Goal: Transaction & Acquisition: Purchase product/service

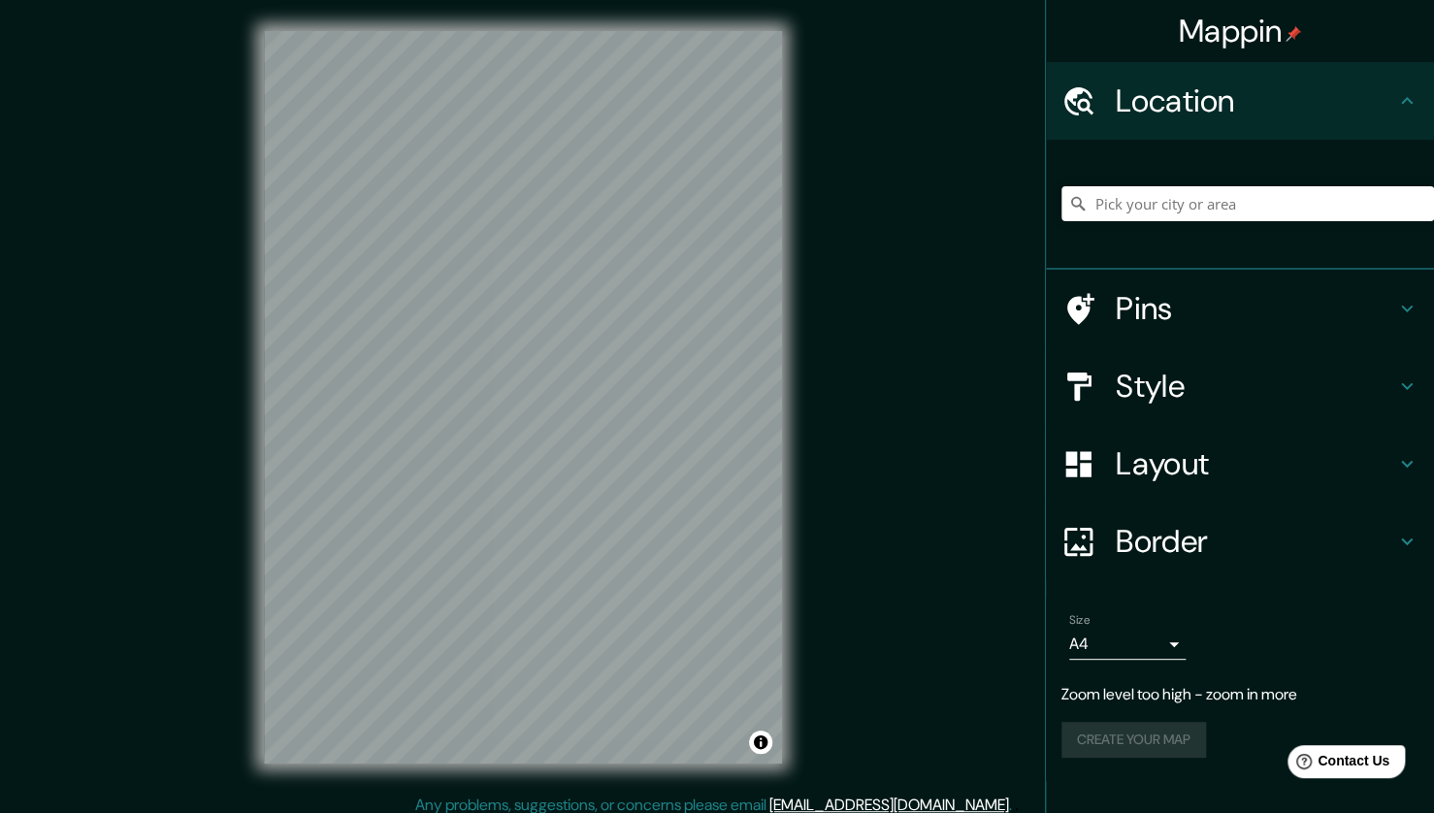
click at [815, 562] on div "Mappin Location Pins Style Layout Border Choose a border. Hint : you can make l…" at bounding box center [717, 412] width 1434 height 825
drag, startPoint x: 1208, startPoint y: 209, endPoint x: 1193, endPoint y: 215, distance: 16.9
click at [1208, 211] on input "Pick your city or area" at bounding box center [1248, 203] width 373 height 35
type input "El Tambo, [GEOGRAPHIC_DATA], [GEOGRAPHIC_DATA]"
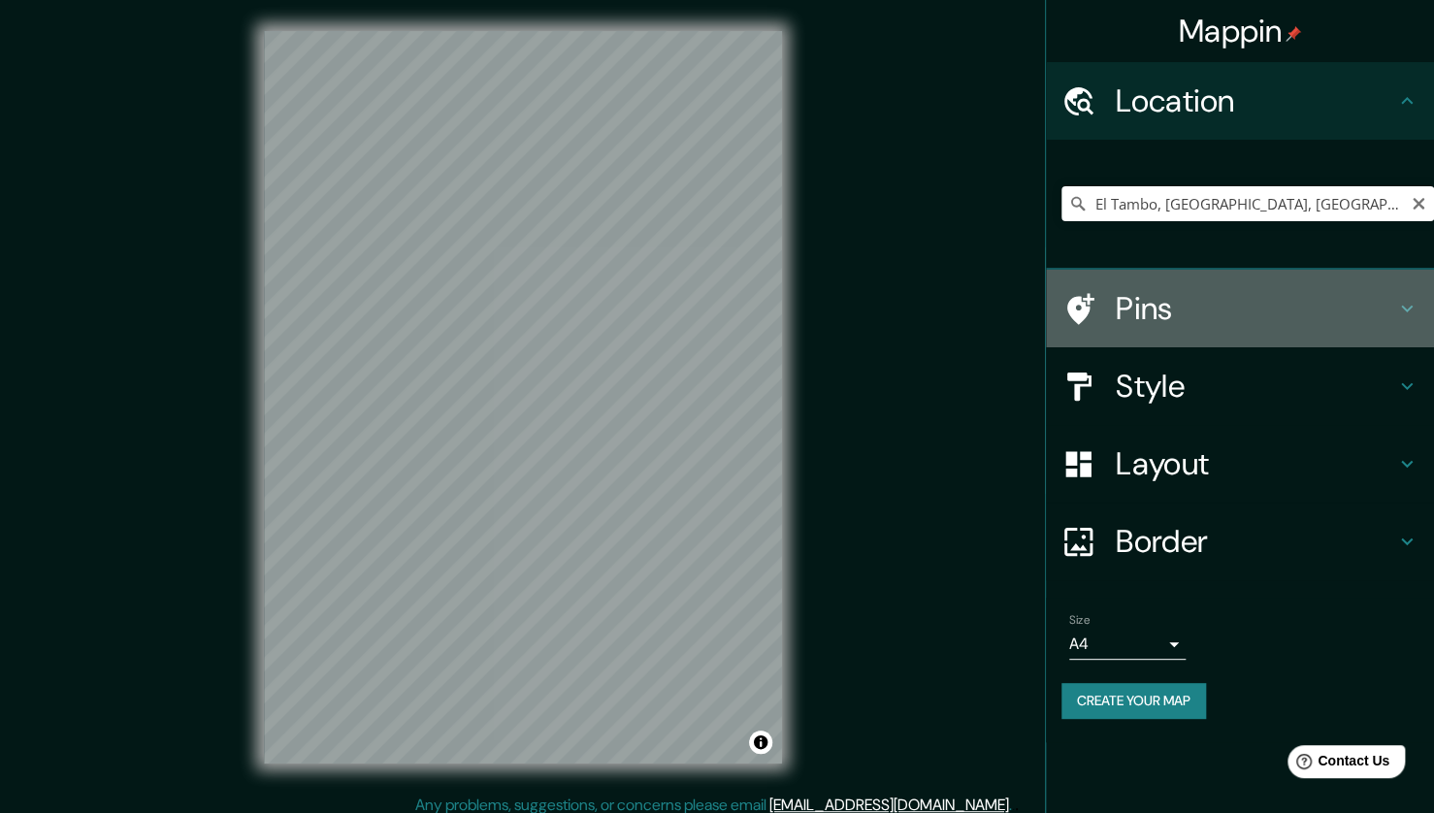
click at [1246, 323] on h4 "Pins" at bounding box center [1256, 308] width 280 height 39
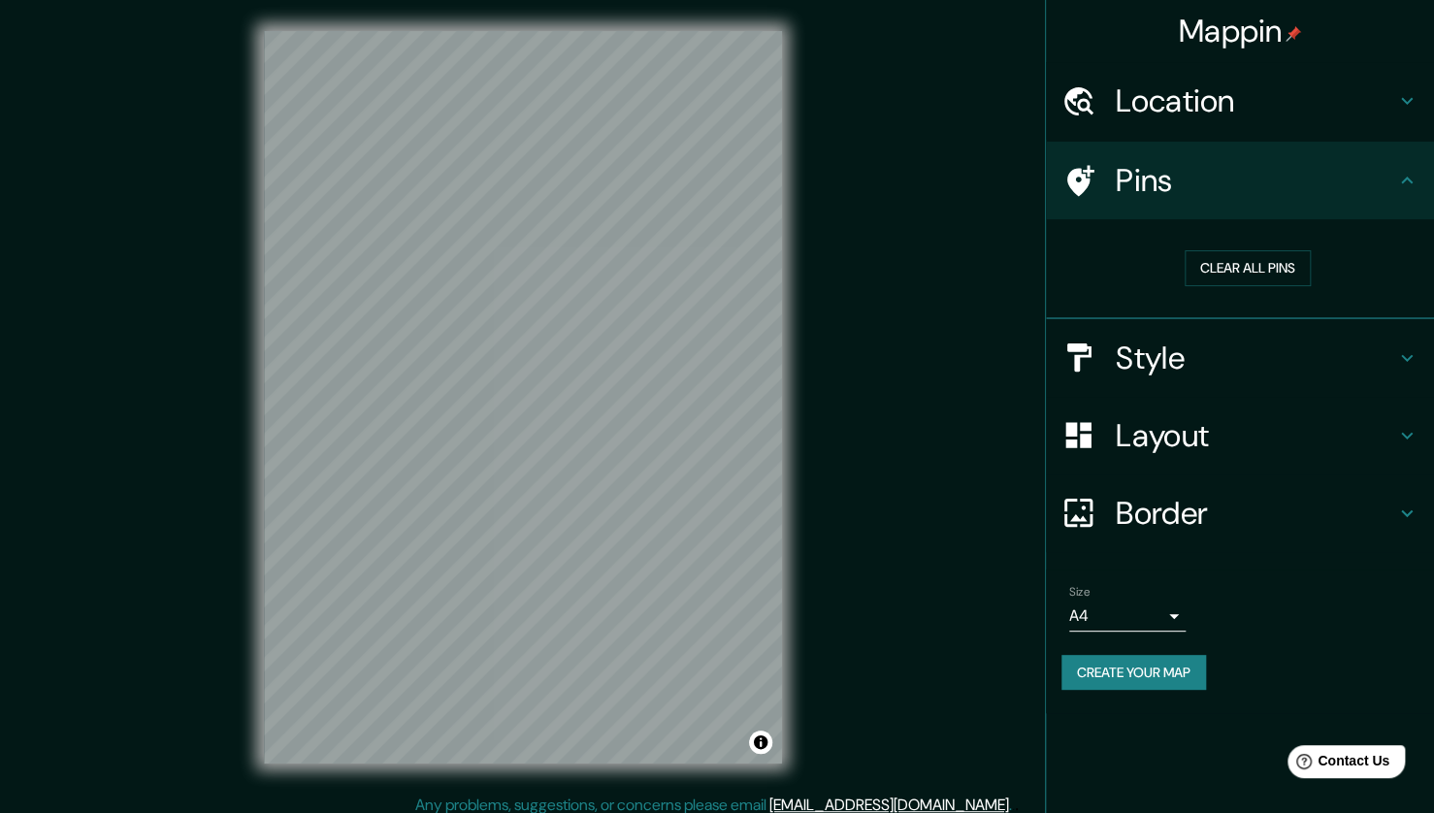
click at [1332, 184] on h4 "Pins" at bounding box center [1256, 180] width 280 height 39
click at [1258, 344] on h4 "Style" at bounding box center [1256, 358] width 280 height 39
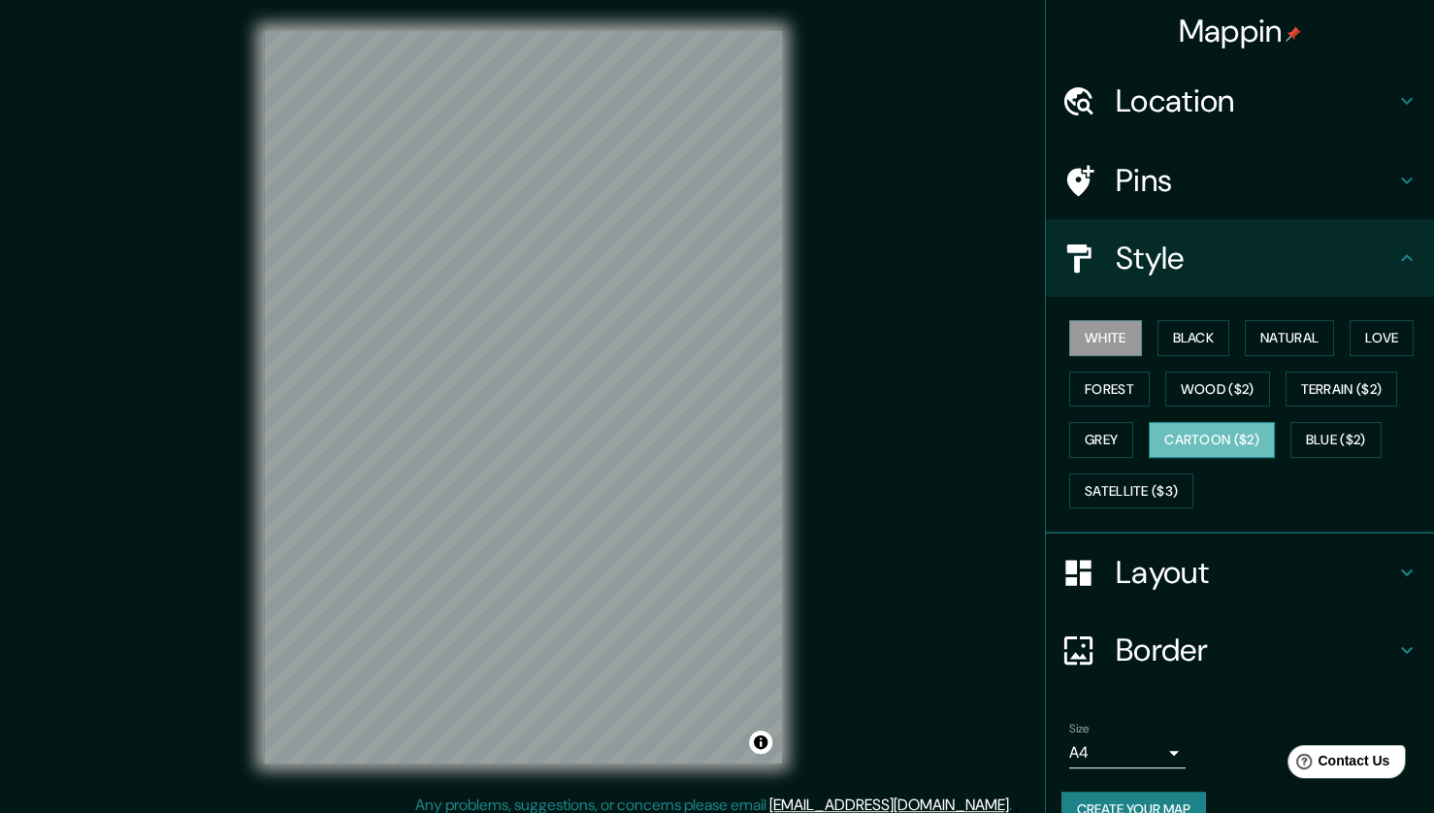
click at [1179, 444] on button "Cartoon ($2)" at bounding box center [1212, 440] width 126 height 36
click at [1146, 482] on button "Satellite ($3)" at bounding box center [1132, 492] width 124 height 36
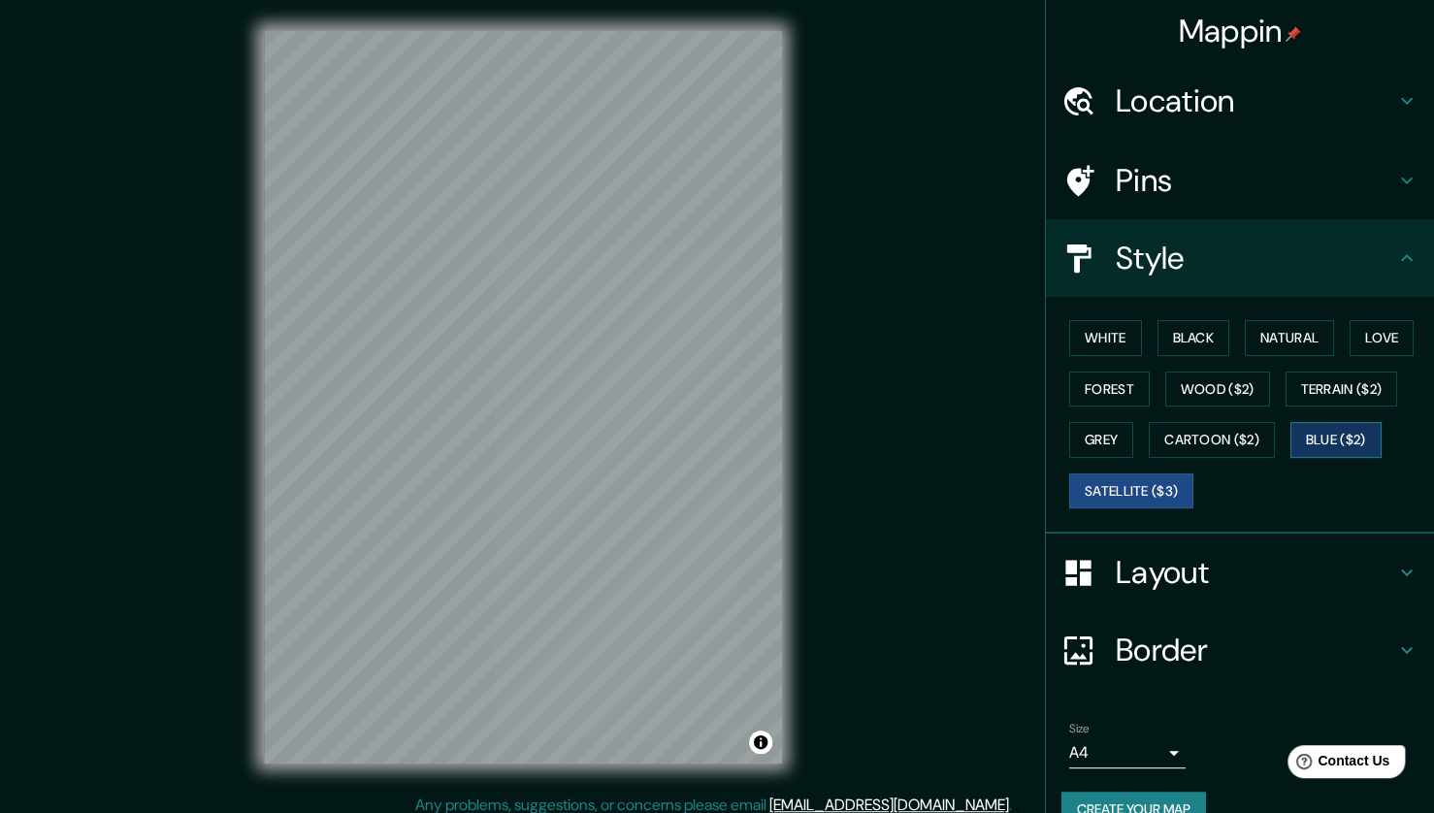
click at [1308, 433] on button "Blue ($2)" at bounding box center [1336, 440] width 91 height 36
click at [1308, 385] on button "Terrain ($2)" at bounding box center [1342, 390] width 113 height 36
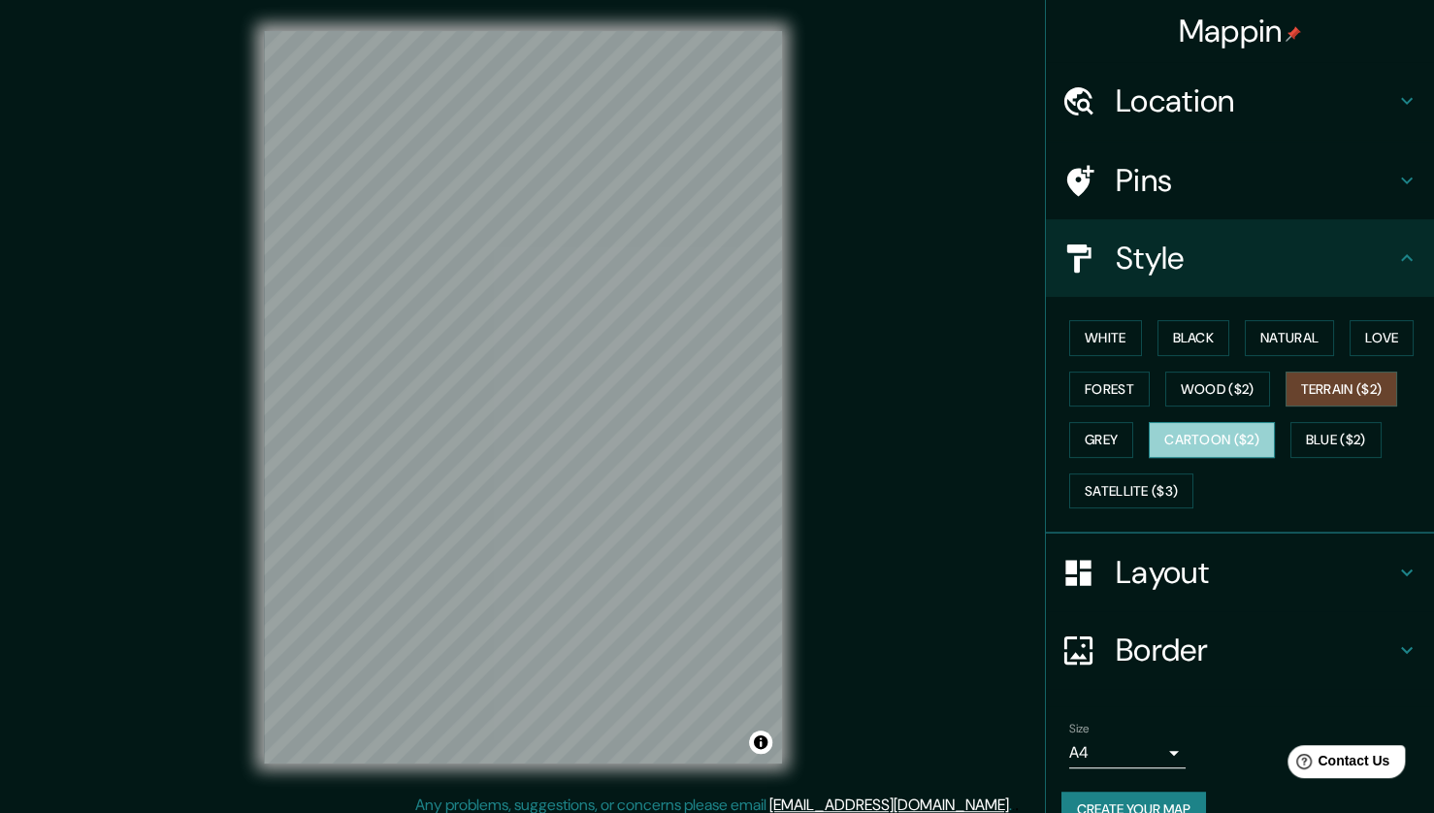
click at [1203, 429] on button "Cartoon ($2)" at bounding box center [1212, 440] width 126 height 36
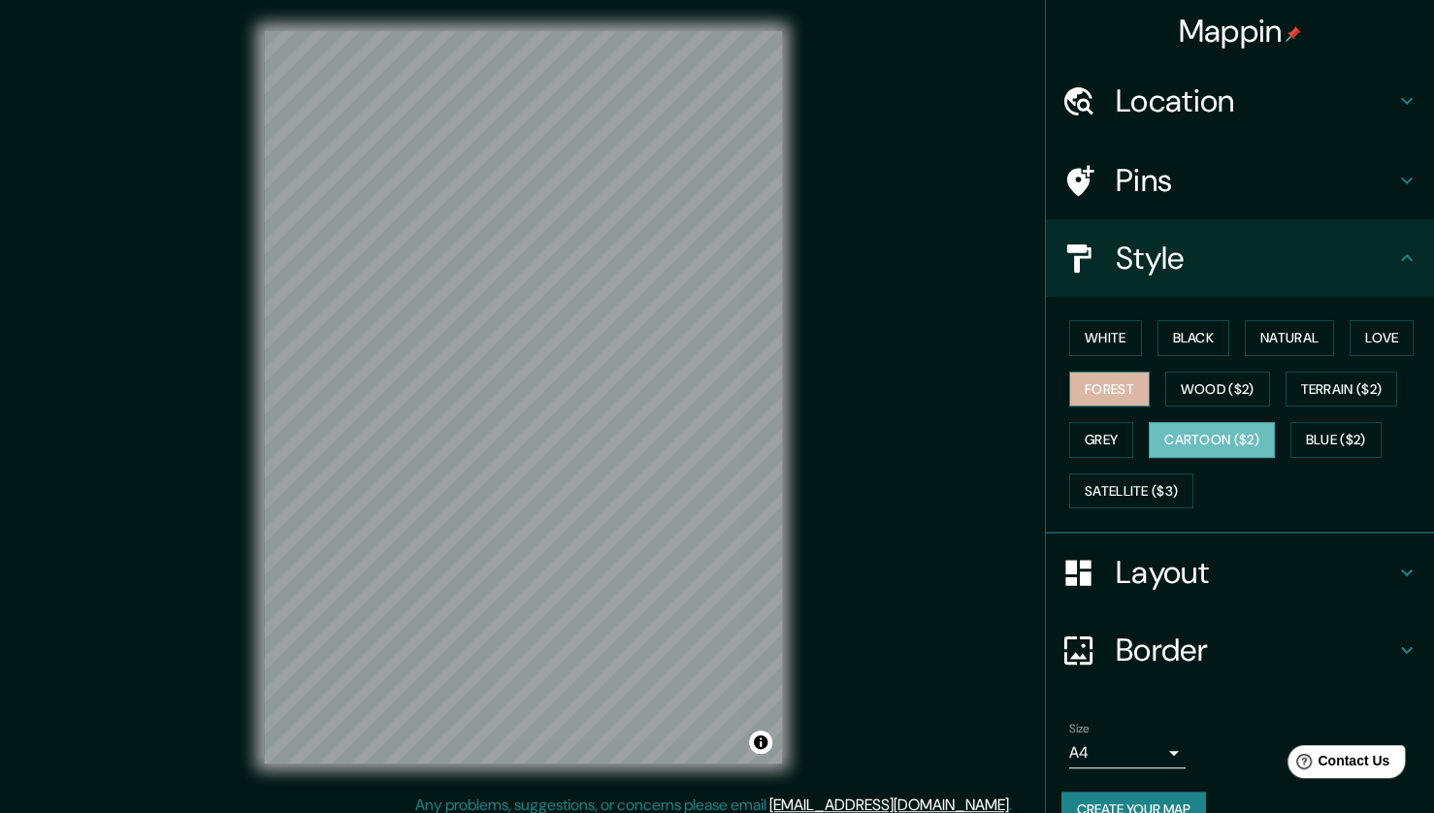
click at [1106, 394] on button "Forest" at bounding box center [1110, 390] width 81 height 36
click at [1092, 441] on button "Grey" at bounding box center [1102, 440] width 64 height 36
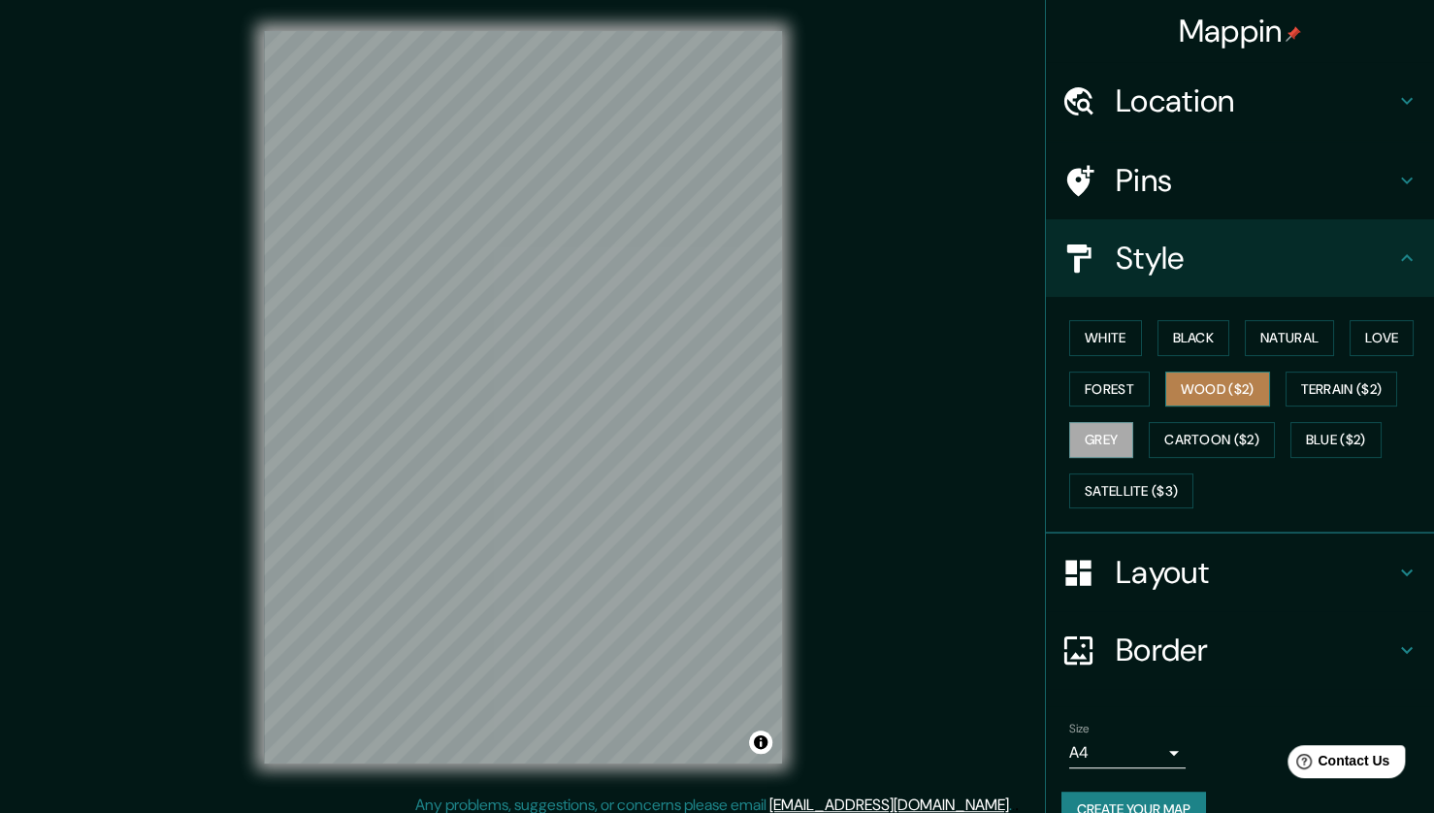
click at [1196, 390] on button "Wood ($2)" at bounding box center [1218, 390] width 105 height 36
click at [1387, 335] on button "Love" at bounding box center [1382, 338] width 64 height 36
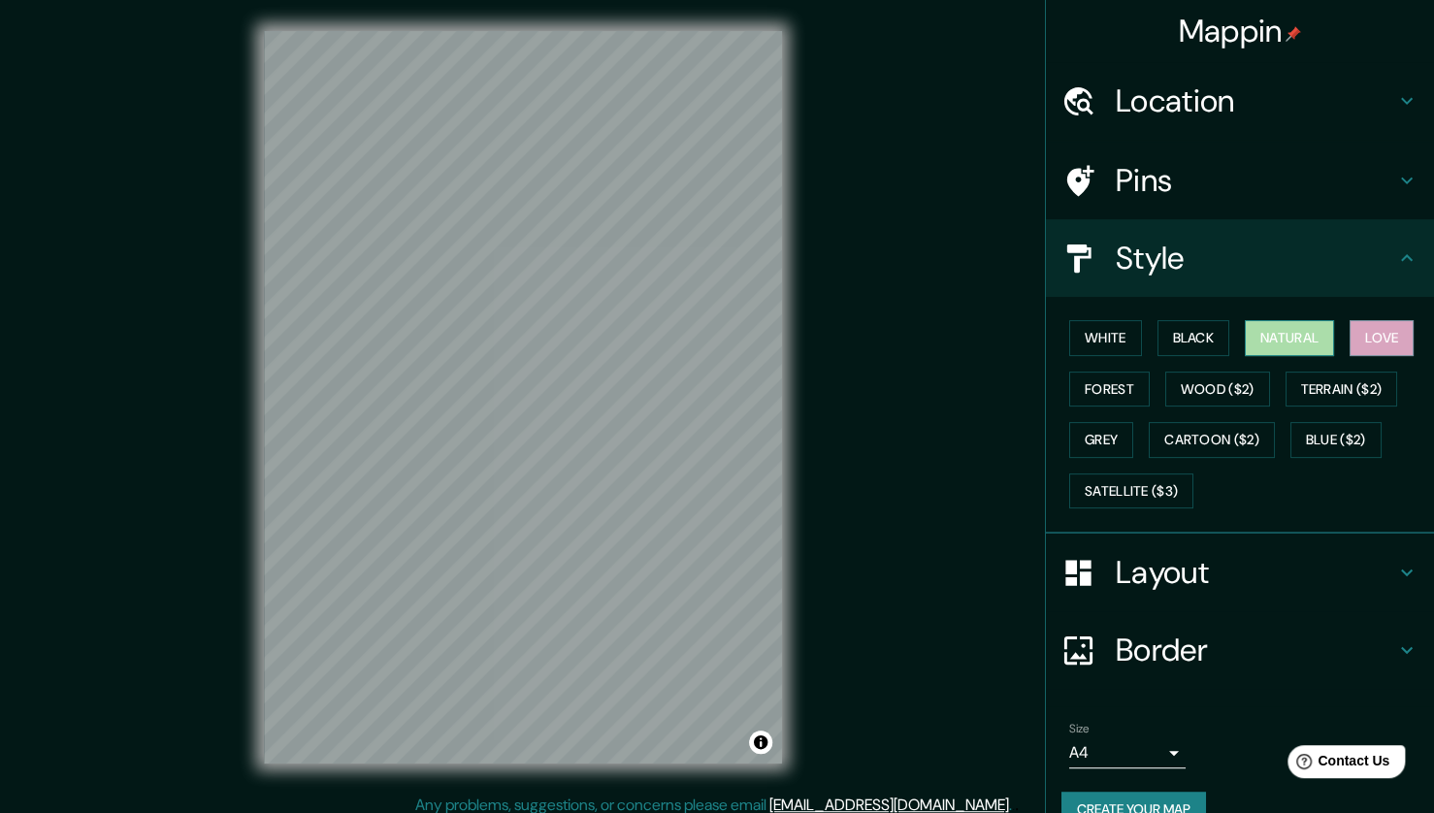
click at [1275, 338] on button "Natural" at bounding box center [1289, 338] width 89 height 36
click at [1218, 422] on button "Cartoon ($2)" at bounding box center [1212, 440] width 126 height 36
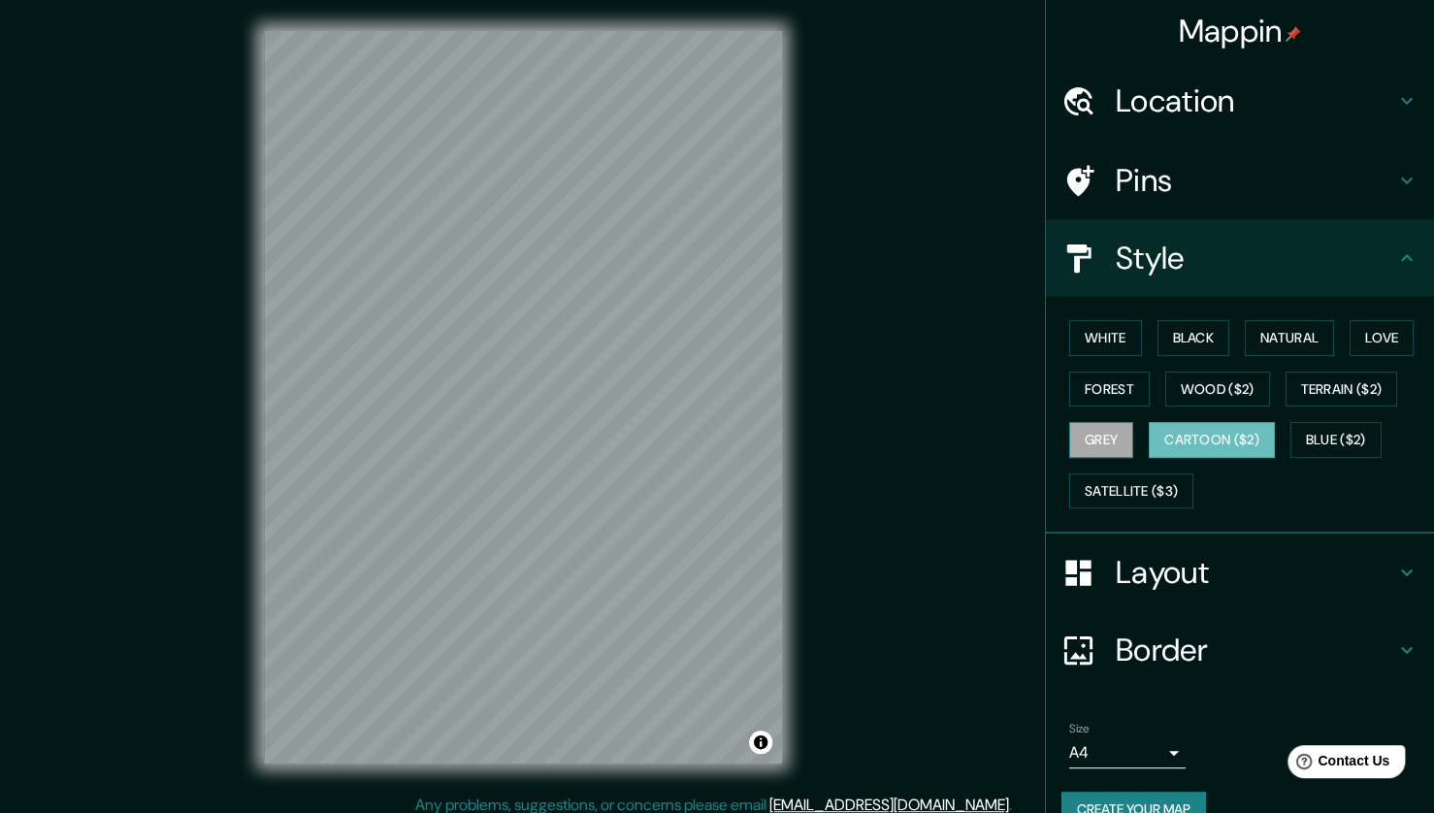
click at [1100, 444] on button "Grey" at bounding box center [1102, 440] width 64 height 36
click at [1107, 344] on button "White" at bounding box center [1106, 338] width 73 height 36
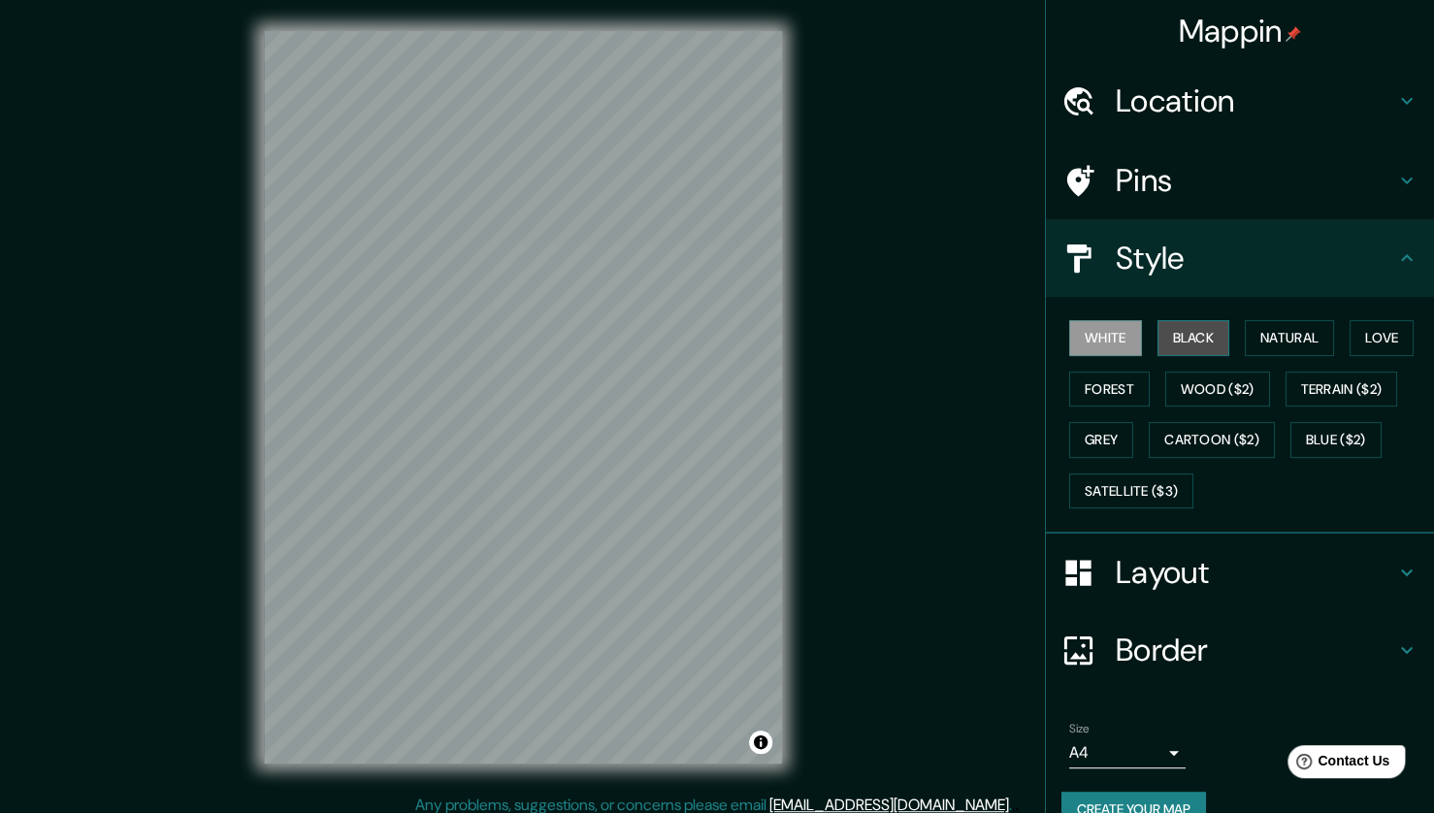
click at [1165, 334] on button "Black" at bounding box center [1194, 338] width 73 height 36
click at [1168, 476] on button "Satellite ($3)" at bounding box center [1132, 492] width 124 height 36
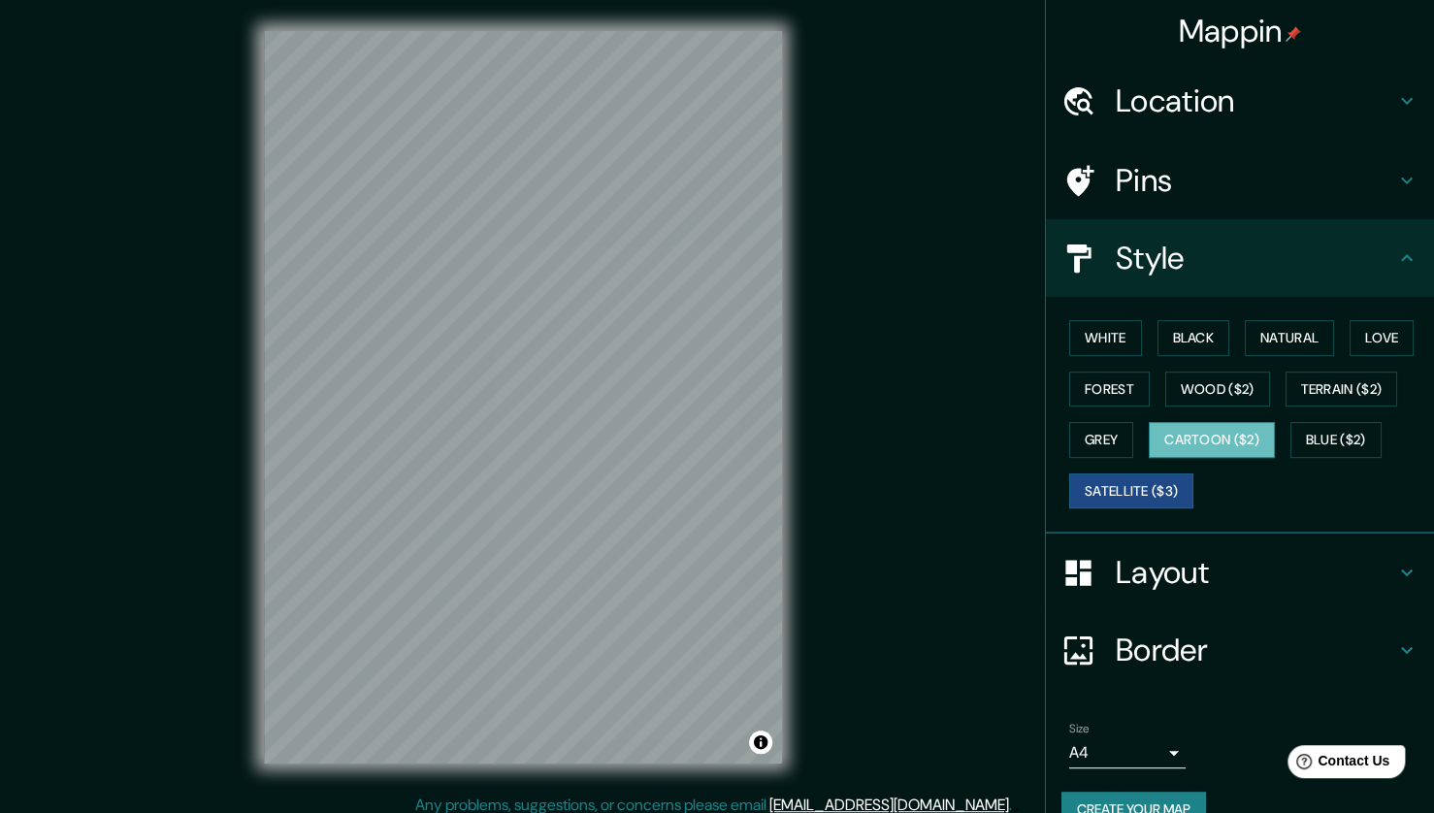
click at [1190, 442] on button "Cartoon ($2)" at bounding box center [1212, 440] width 126 height 36
click at [1291, 439] on button "Blue ($2)" at bounding box center [1336, 440] width 91 height 36
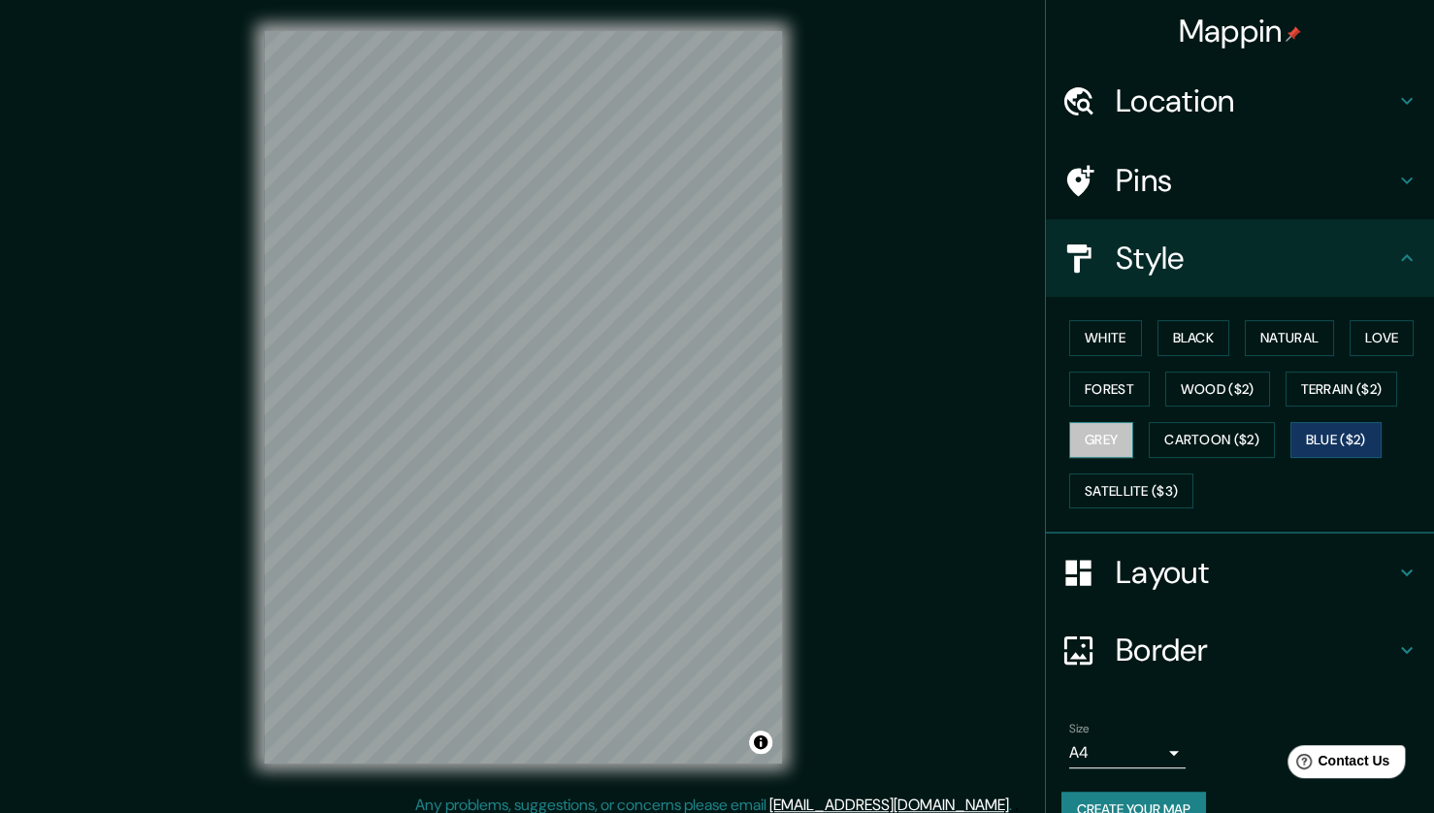
click at [1091, 423] on button "Grey" at bounding box center [1102, 440] width 64 height 36
click at [941, 166] on div "Mappin Location [GEOGRAPHIC_DATA], [GEOGRAPHIC_DATA], [GEOGRAPHIC_DATA] Pins St…" at bounding box center [717, 412] width 1434 height 825
click at [1396, 561] on icon at bounding box center [1407, 572] width 23 height 23
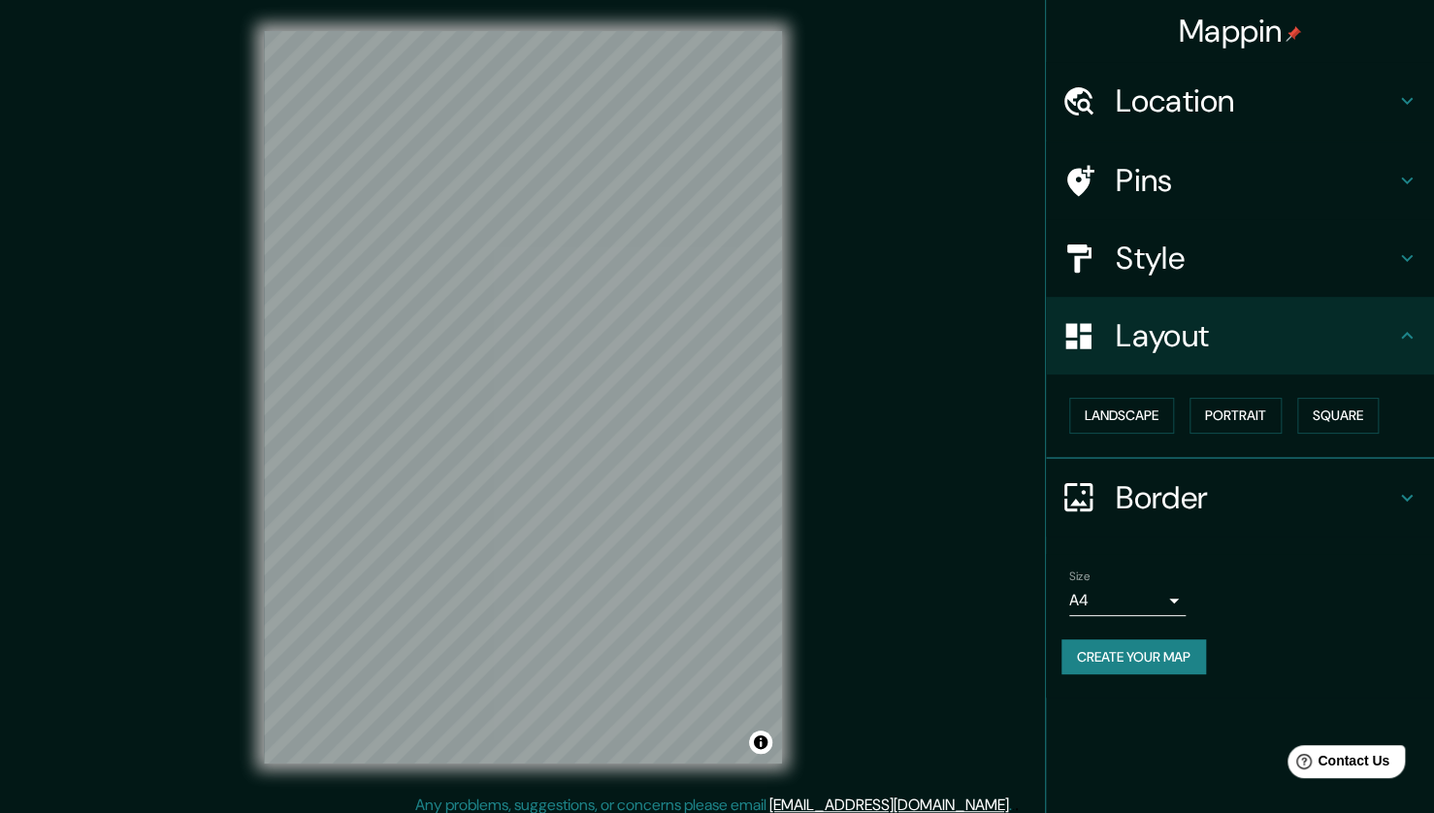
click at [1405, 468] on div "Border" at bounding box center [1240, 498] width 388 height 78
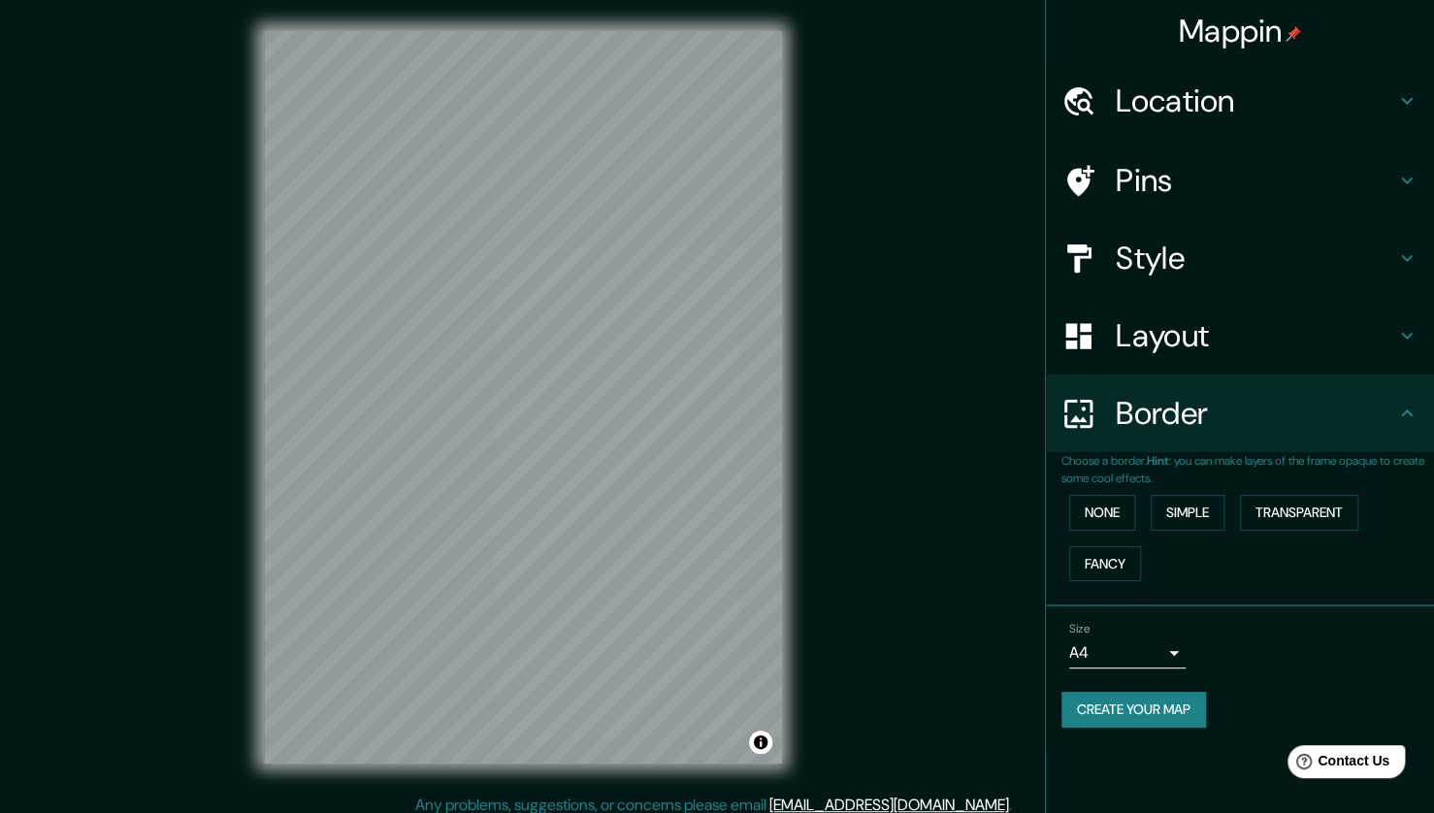
click at [1383, 440] on div "Border" at bounding box center [1240, 414] width 388 height 78
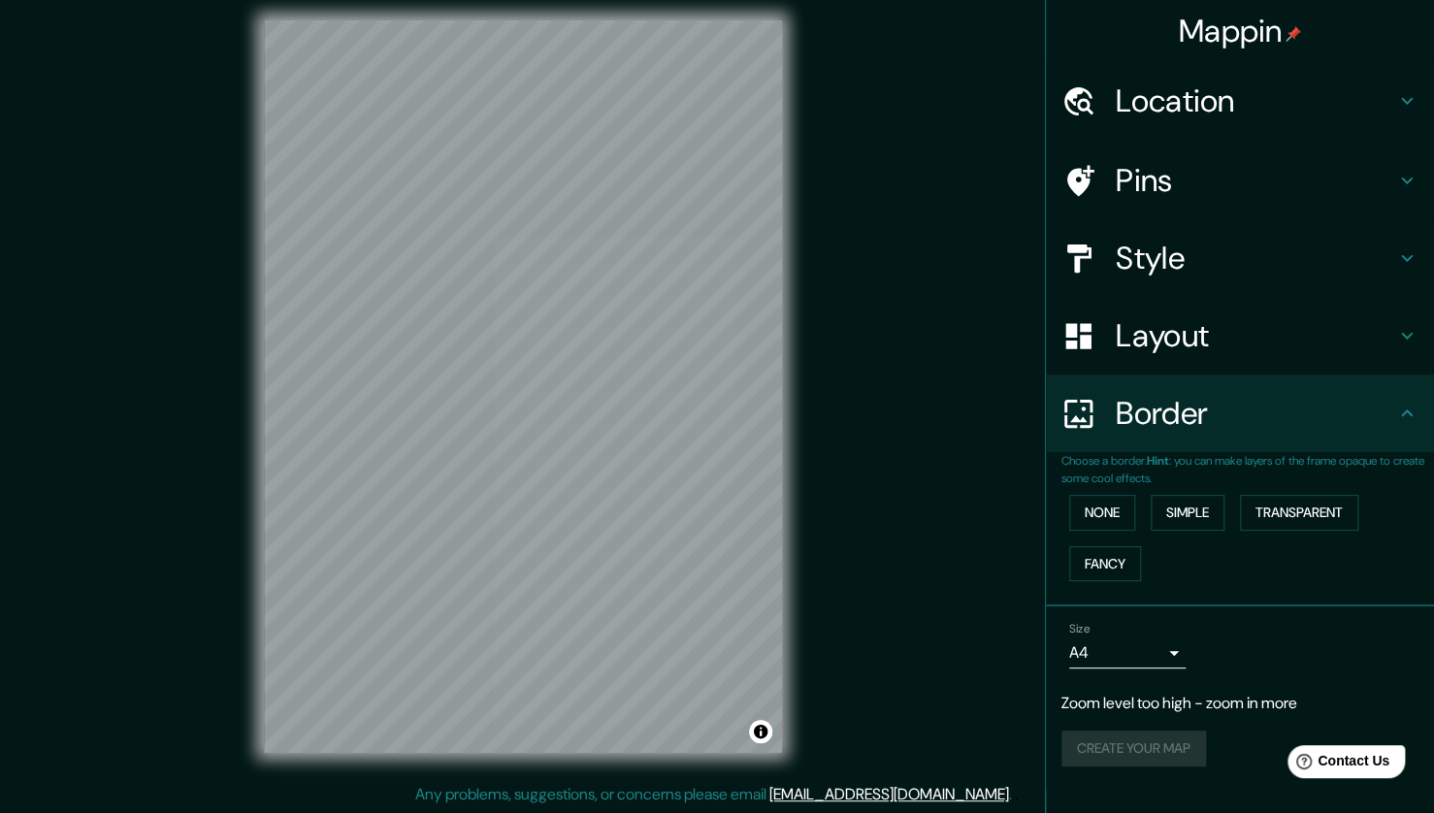
scroll to position [12, 0]
click at [1250, 361] on div "Layout" at bounding box center [1240, 336] width 388 height 78
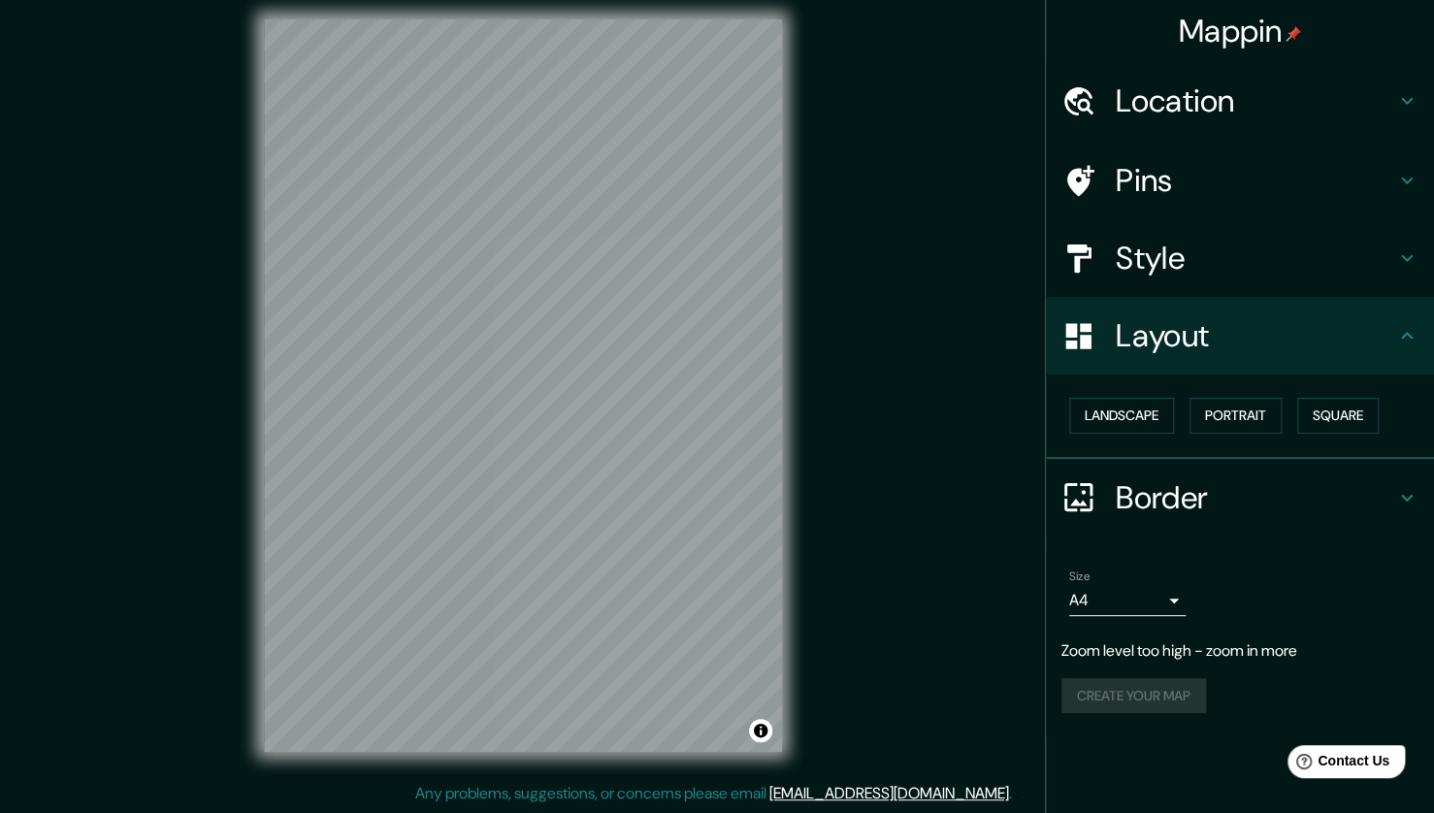
click at [1233, 266] on h4 "Style" at bounding box center [1256, 258] width 280 height 39
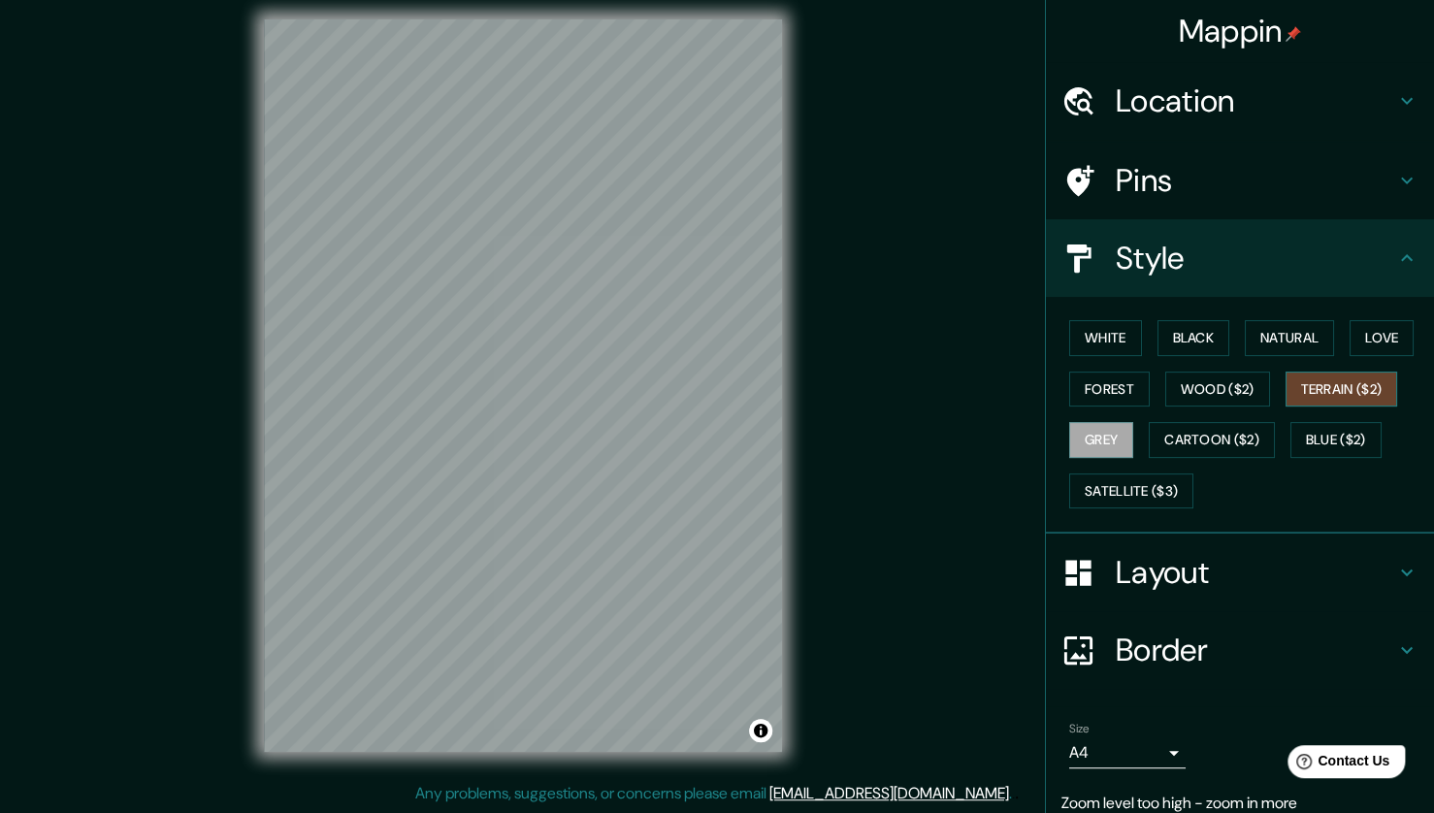
click at [1305, 389] on button "Terrain ($2)" at bounding box center [1342, 390] width 113 height 36
